Goal: Task Accomplishment & Management: Complete application form

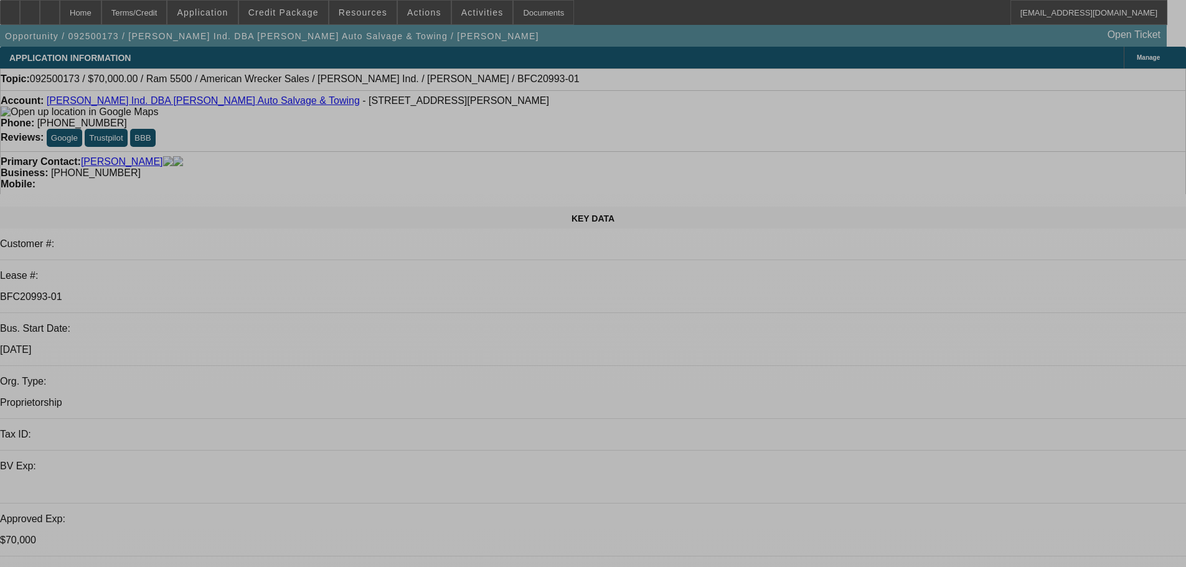
select select "0"
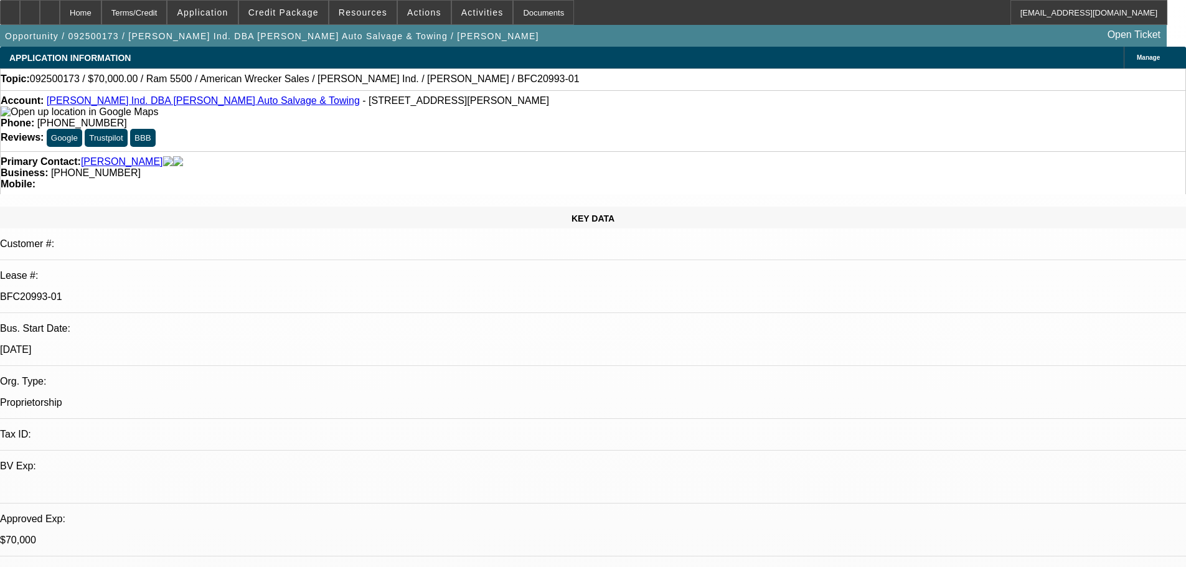
select select "2"
select select "0"
select select "2"
select select "0"
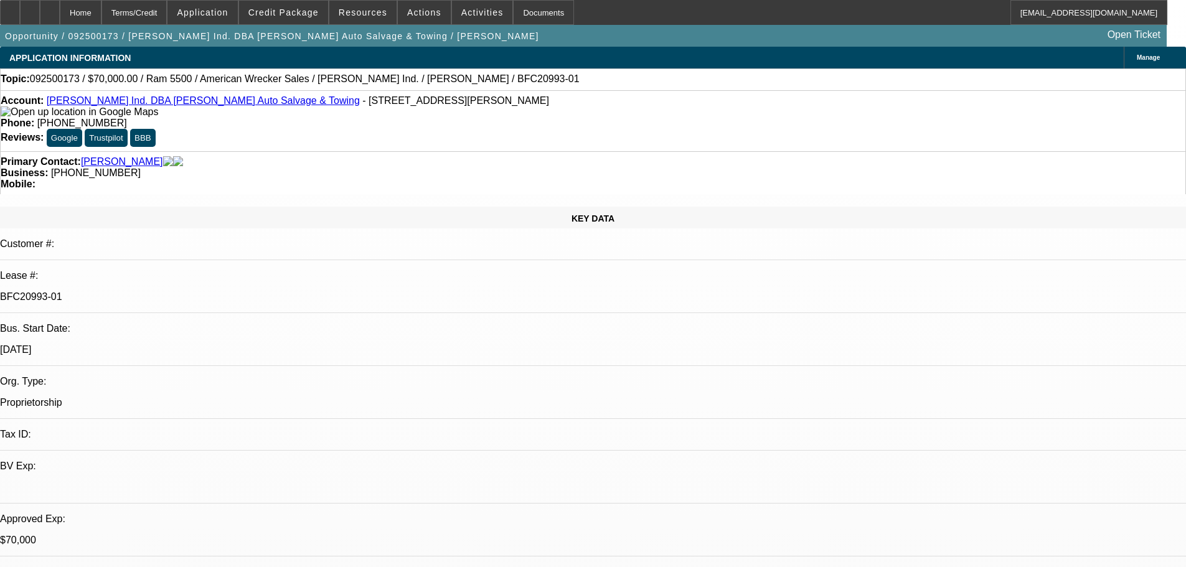
select select "2"
select select "0"
select select "6"
select select "0"
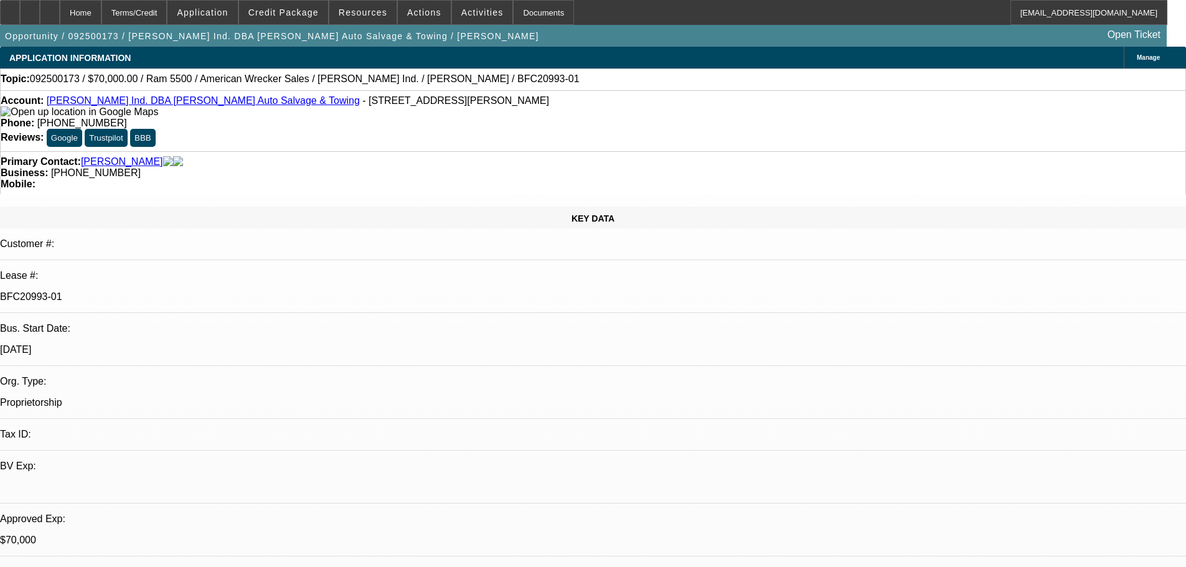
select select "2"
select select "0"
select select "6"
select select "0"
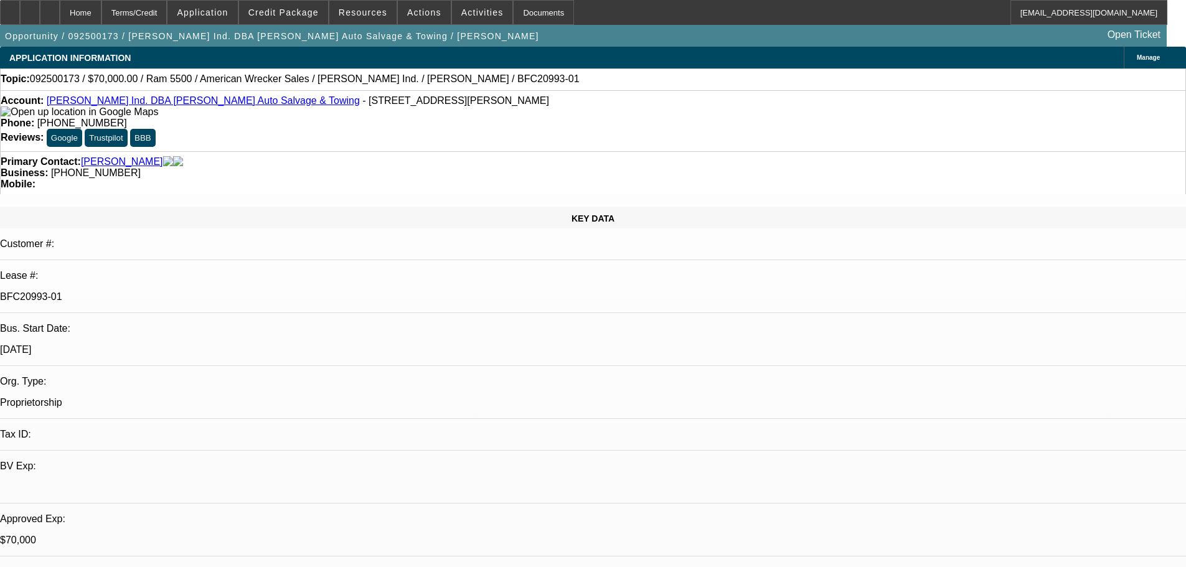
select select "2"
select select "0.1"
select select "4"
